Goal: Task Accomplishment & Management: Use online tool/utility

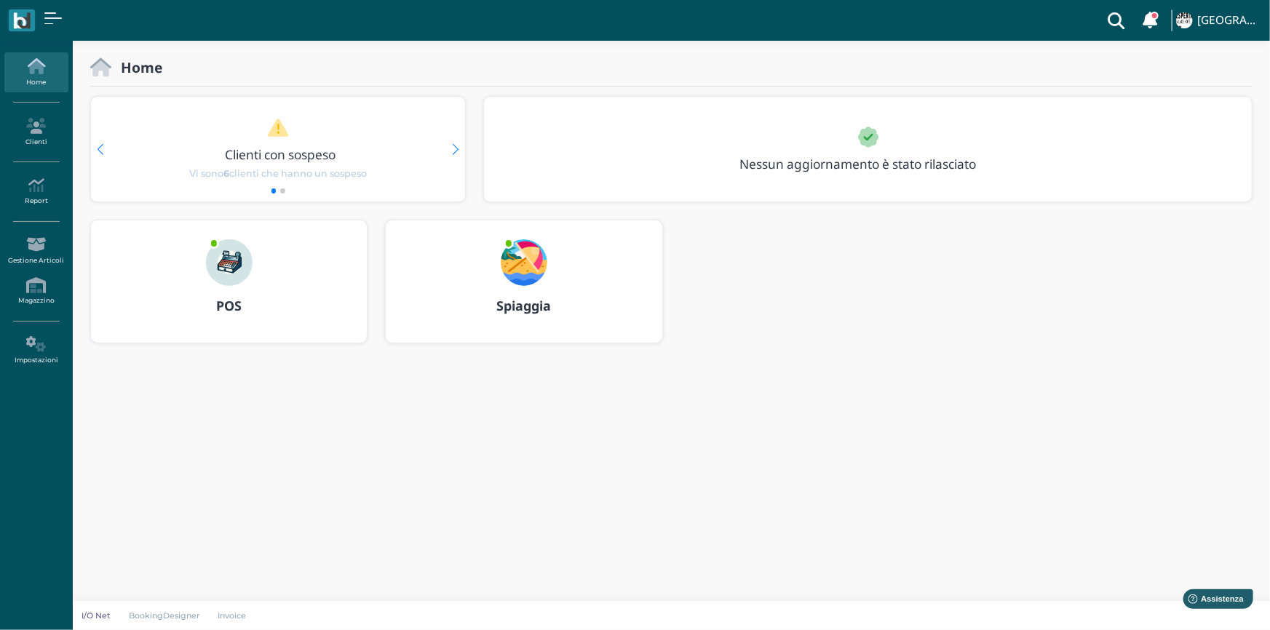
click at [258, 261] on div at bounding box center [229, 254] width 70 height 66
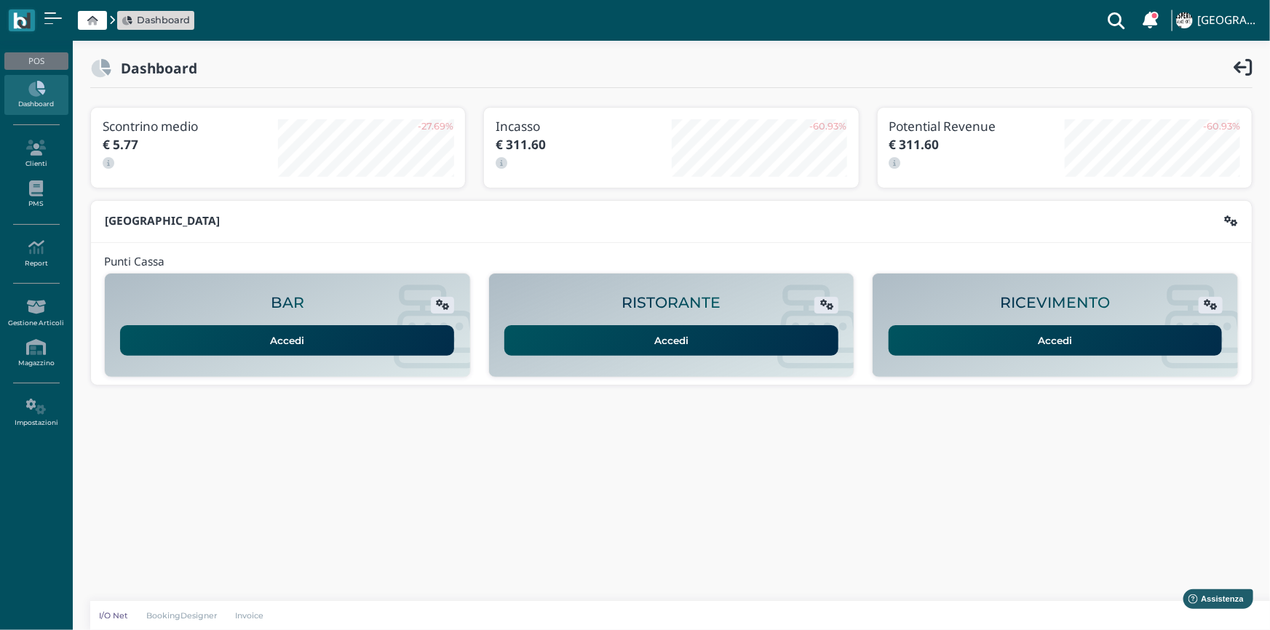
click at [954, 336] on link "Accedi" at bounding box center [1056, 340] width 334 height 31
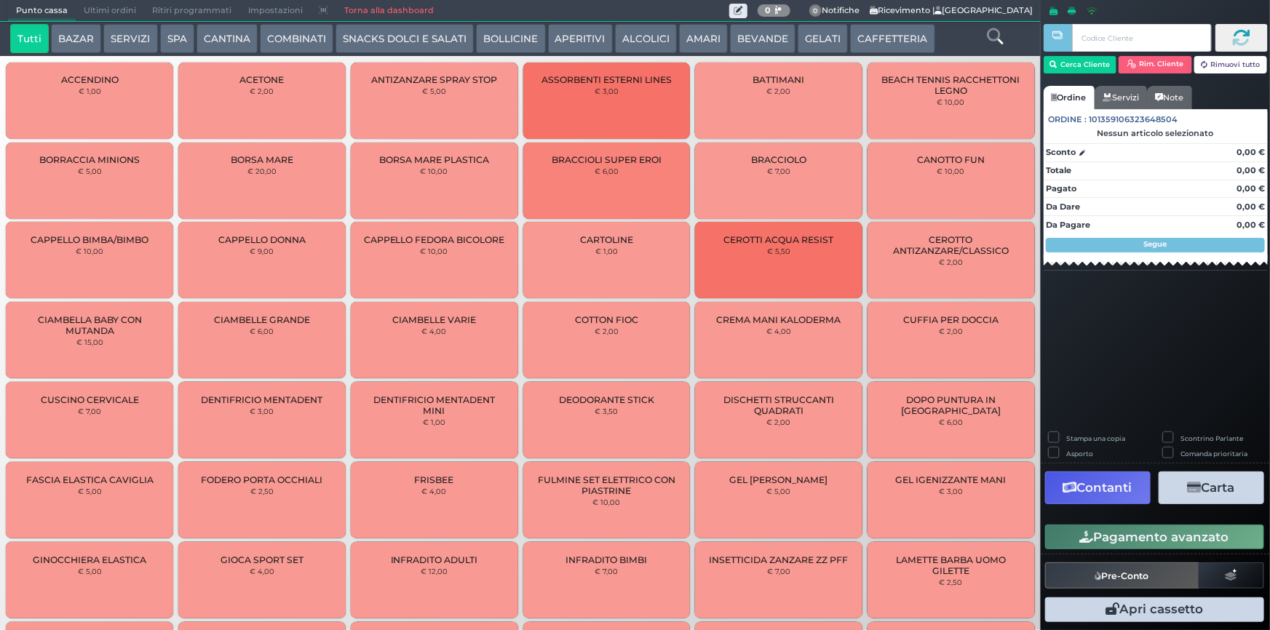
click at [167, 36] on button "SPA" at bounding box center [177, 38] width 34 height 29
